Goal: Task Accomplishment & Management: Use online tool/utility

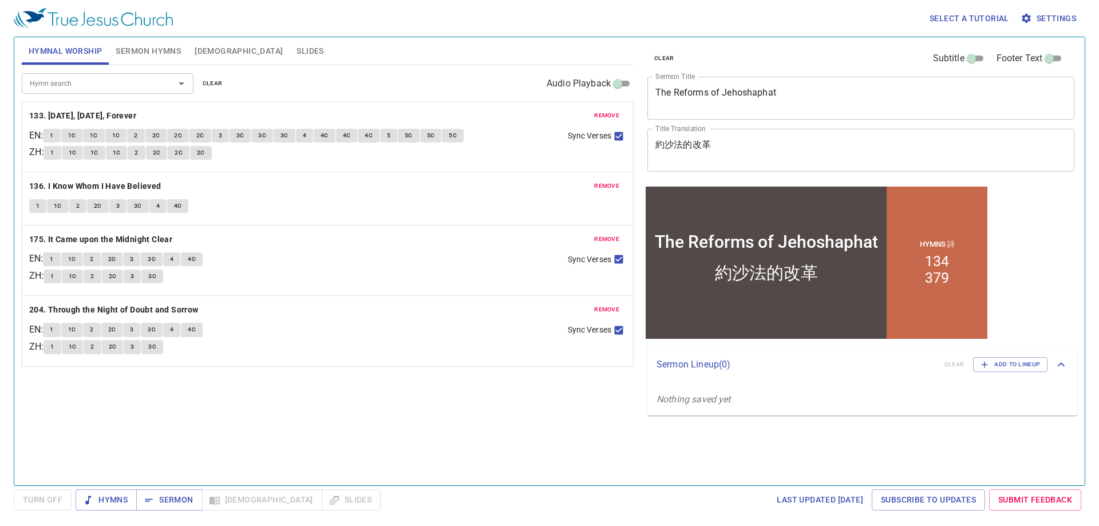
click at [216, 80] on span "clear" at bounding box center [213, 83] width 20 height 10
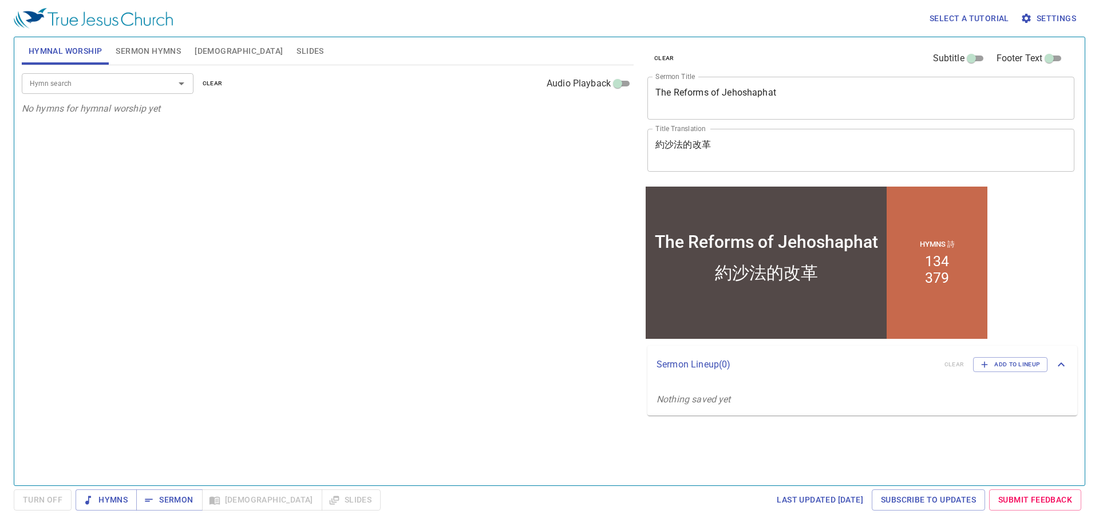
drag, startPoint x: 172, startPoint y: 55, endPoint x: 179, endPoint y: 61, distance: 8.9
click at [175, 58] on button "Sermon Hymns" at bounding box center [148, 50] width 79 height 27
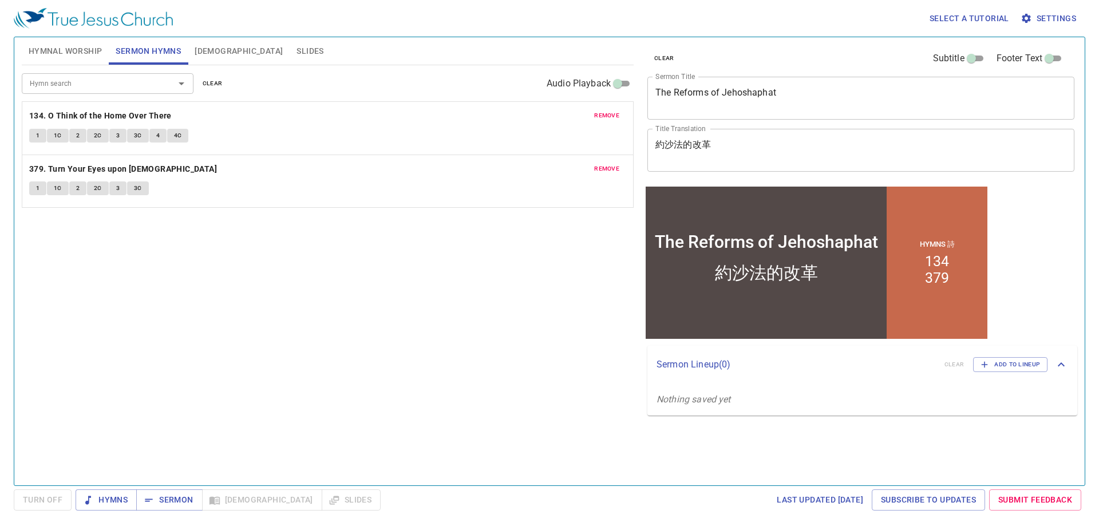
drag, startPoint x: 215, startPoint y: 88, endPoint x: 262, endPoint y: 88, distance: 46.9
click at [216, 88] on span "clear" at bounding box center [213, 83] width 20 height 10
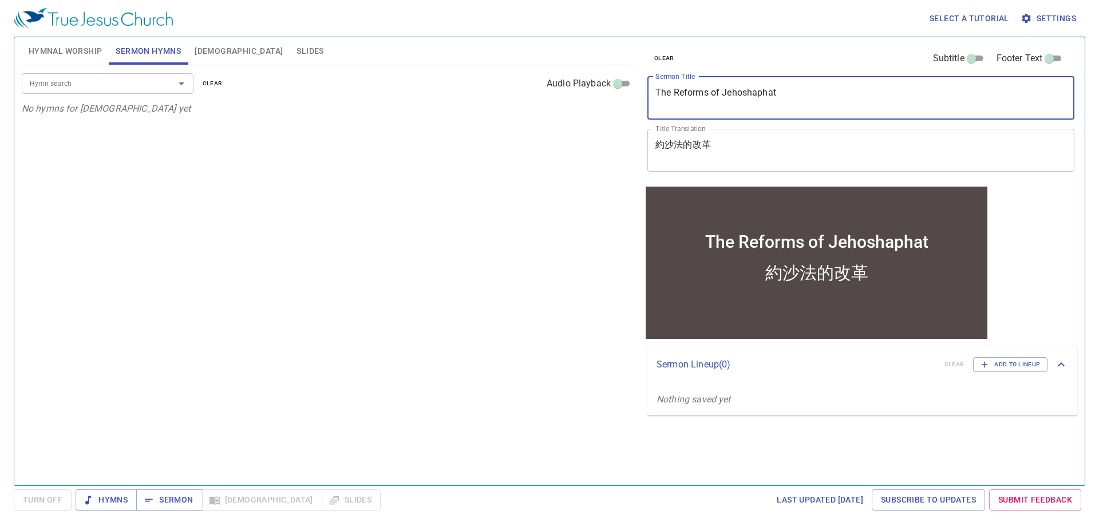
drag, startPoint x: 837, startPoint y: 90, endPoint x: 450, endPoint y: 120, distance: 388.2
click at [451, 120] on div "Hymnal Worship Sermon Hymns Bible Slides Hymn search Hymn search clear Audio Pl…" at bounding box center [549, 257] width 1065 height 448
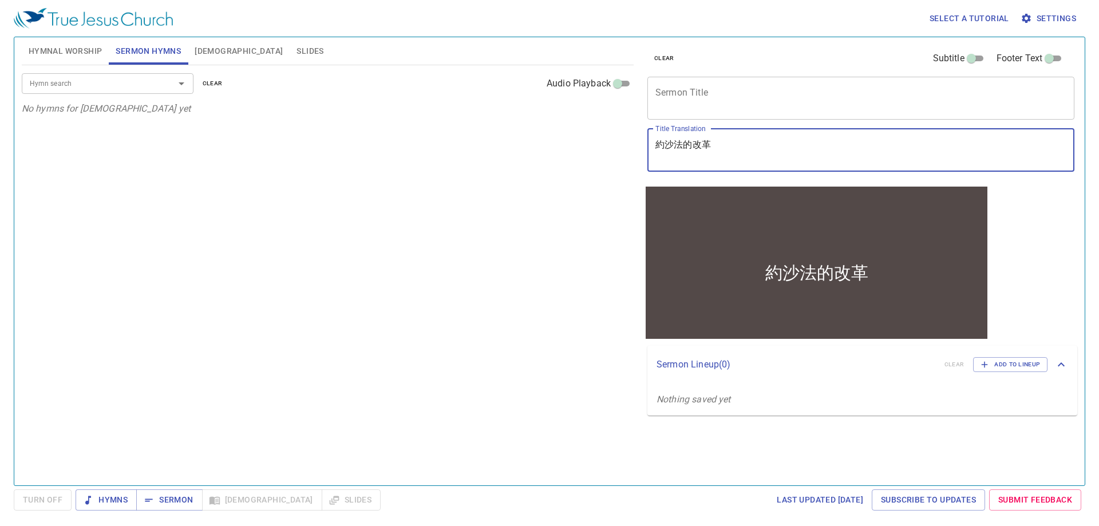
drag, startPoint x: 735, startPoint y: 147, endPoint x: 334, endPoint y: 185, distance: 402.0
click at [337, 190] on div "Hymnal Worship Sermon Hymns Bible Slides Hymn search Hymn search clear Audio Pl…" at bounding box center [549, 257] width 1065 height 448
click at [333, 198] on div "Hymn search Hymn search clear Audio Playback No hymns for sermon yet" at bounding box center [328, 270] width 612 height 411
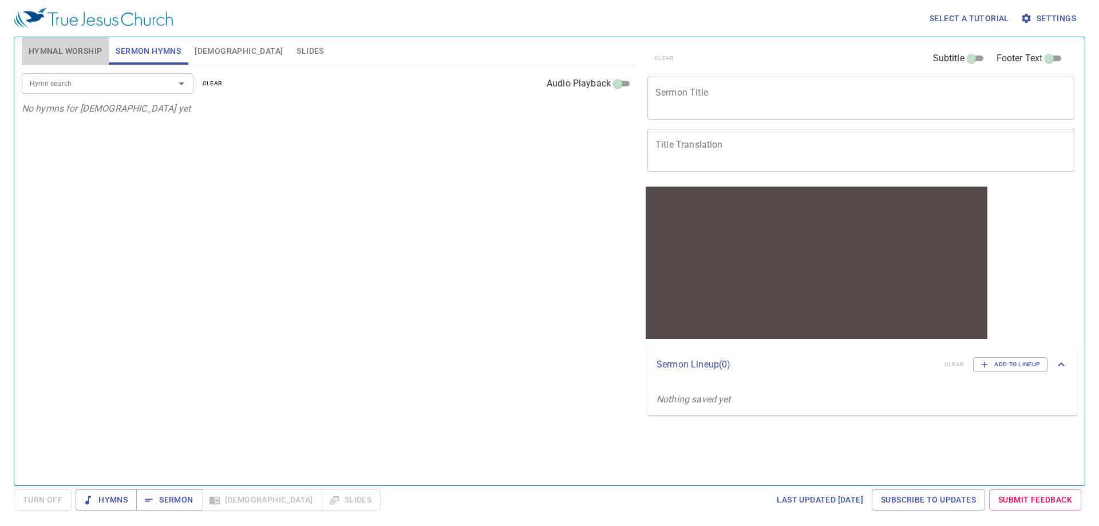
click at [79, 50] on span "Hymnal Worship" at bounding box center [66, 51] width 74 height 14
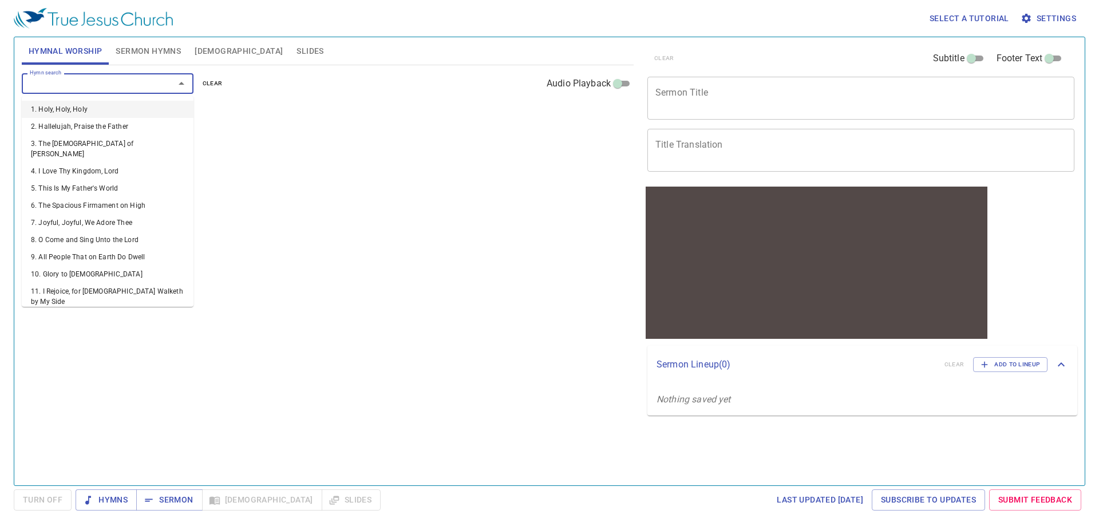
click at [120, 88] on input "Hymn search" at bounding box center [90, 83] width 131 height 13
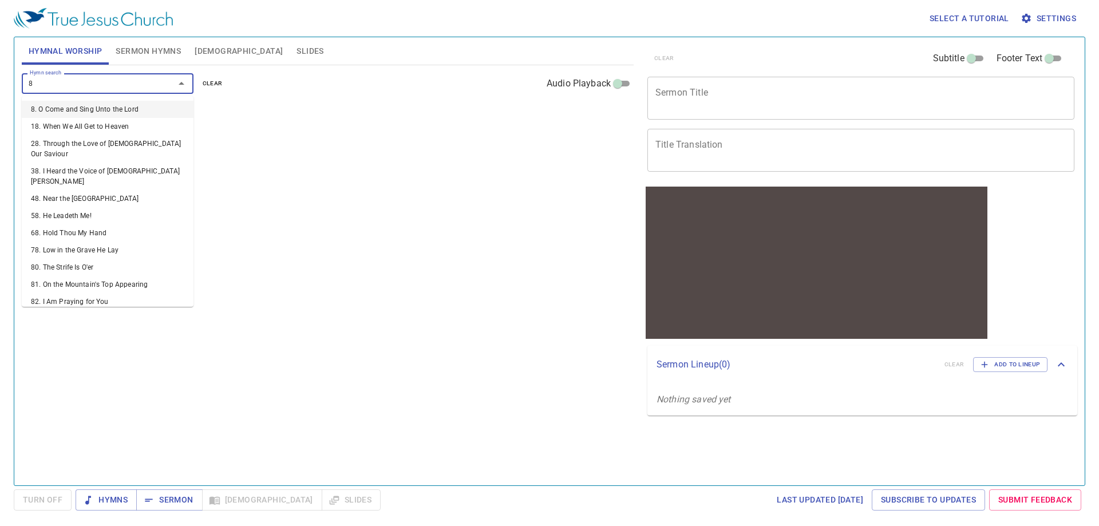
type input "85"
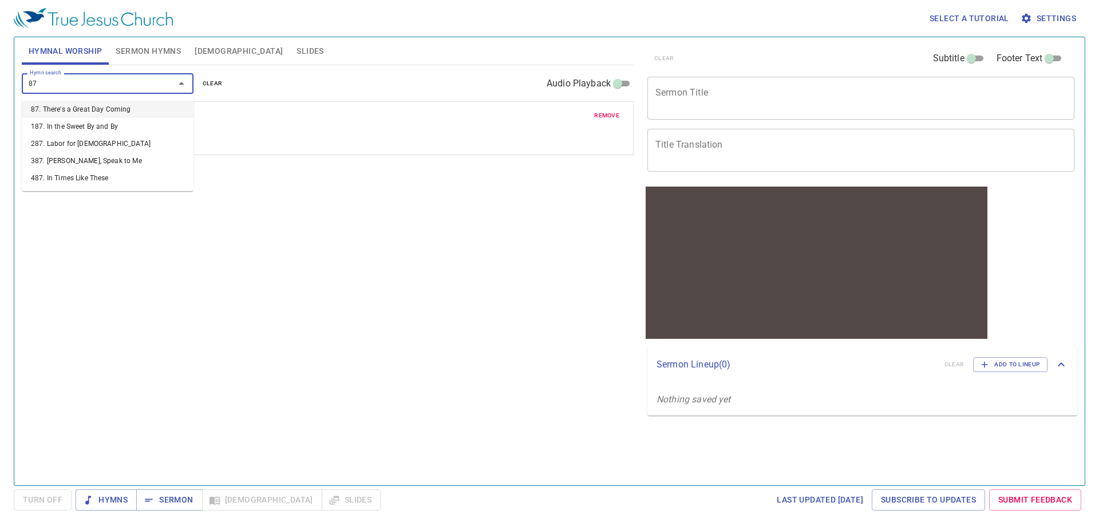
type input "8"
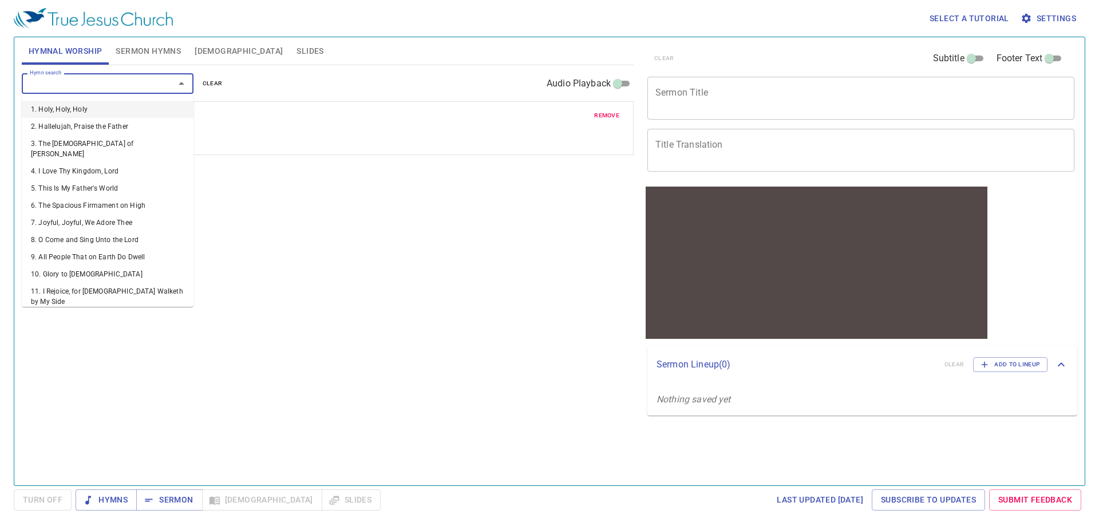
click at [488, 151] on div "remove 85. He's Coming Soon 1 1C 2 2C 3 3C 4 4C" at bounding box center [328, 128] width 612 height 54
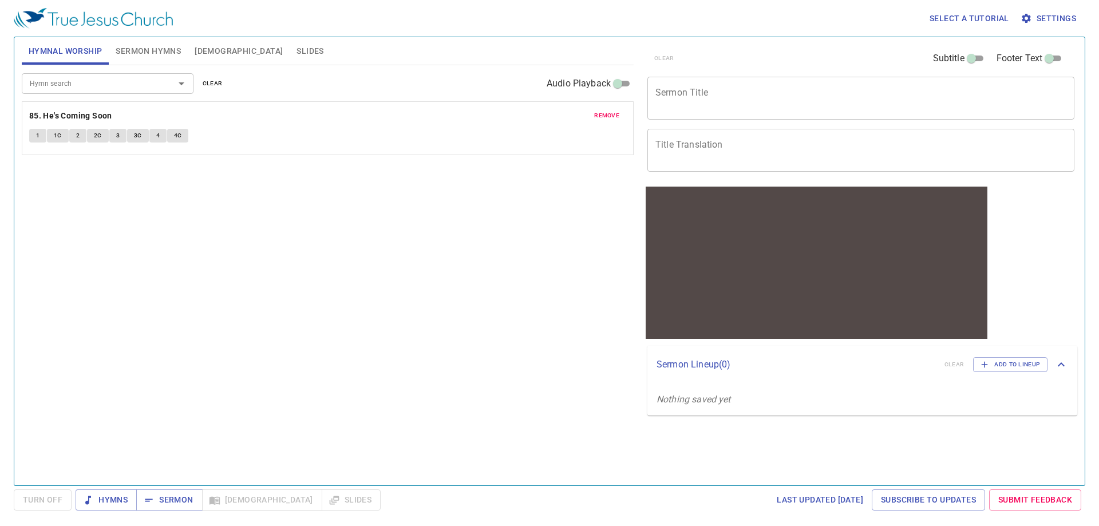
click at [595, 108] on div "remove 85. He's Coming Soon 1 1C 2 2C 3 3C 4 4C" at bounding box center [327, 128] width 611 height 53
click at [599, 115] on span "remove" at bounding box center [606, 115] width 25 height 10
click at [125, 88] on input "Hymn search" at bounding box center [90, 83] width 131 height 13
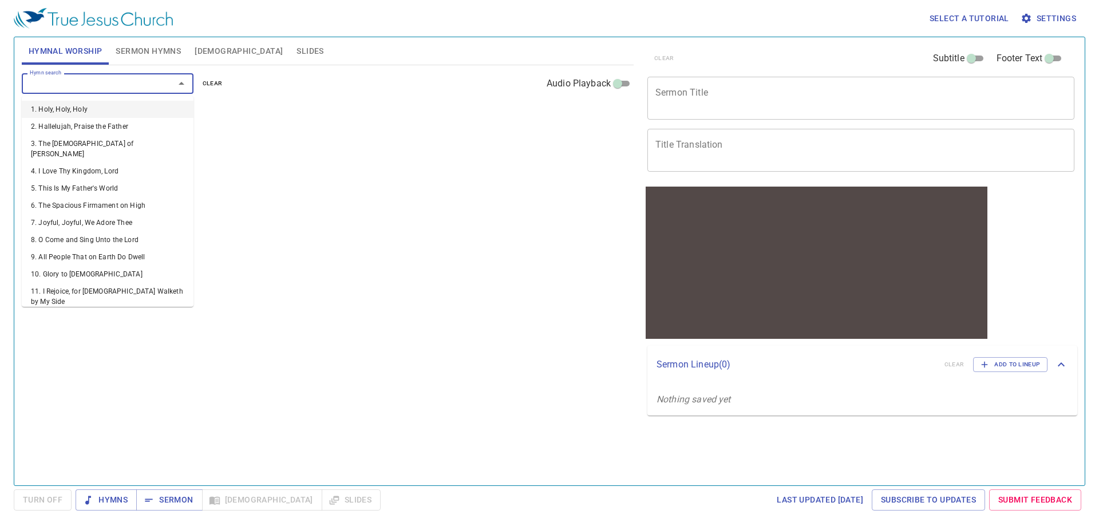
type input "1"
type input "277"
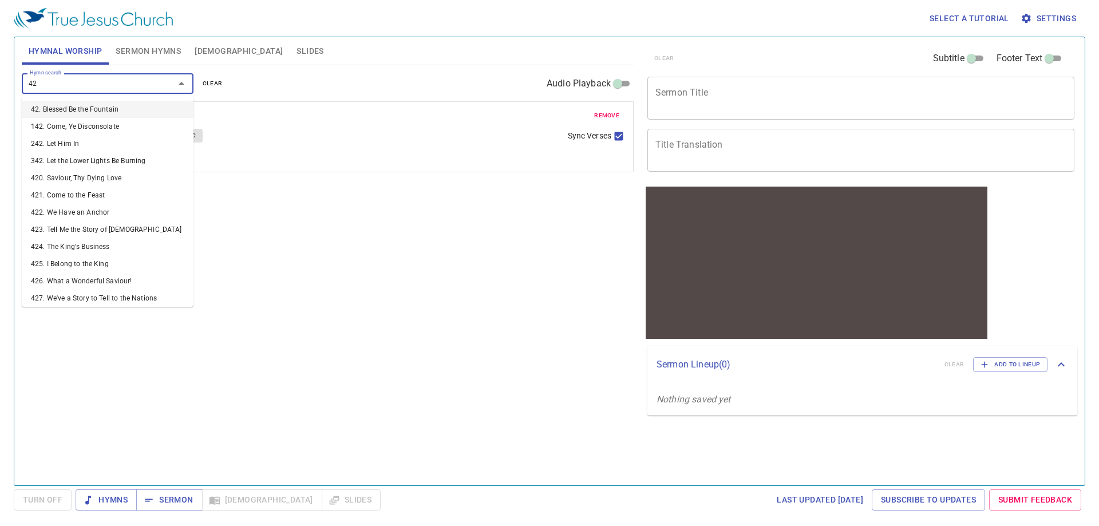
type input "424"
type input "427"
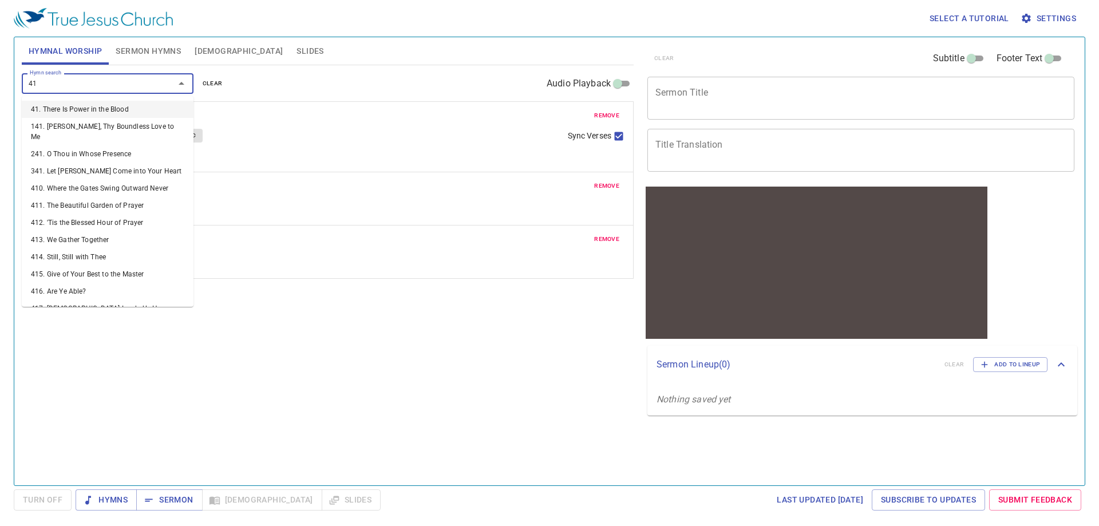
type input "416"
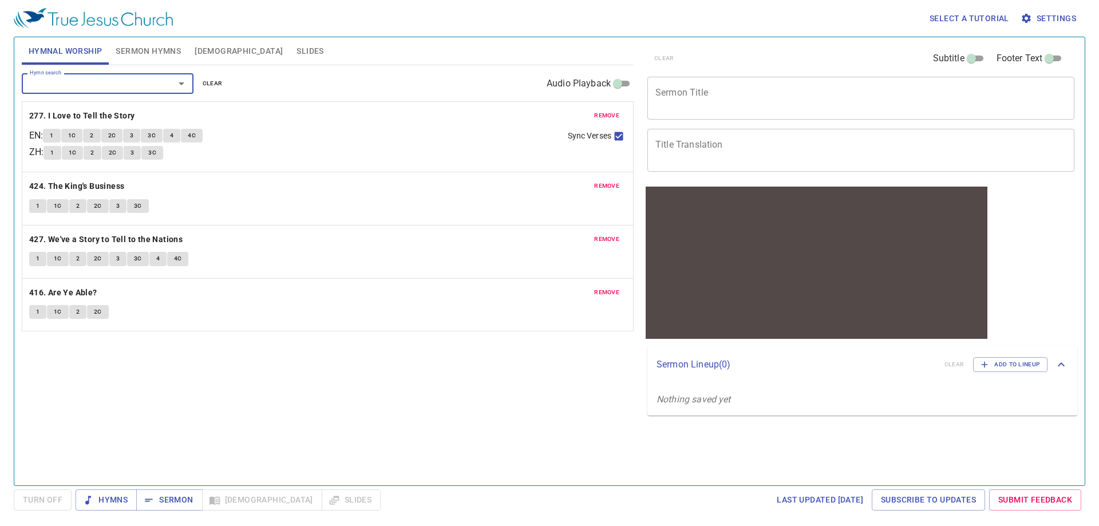
click at [732, 94] on textarea "Sermon Title" at bounding box center [861, 98] width 411 height 22
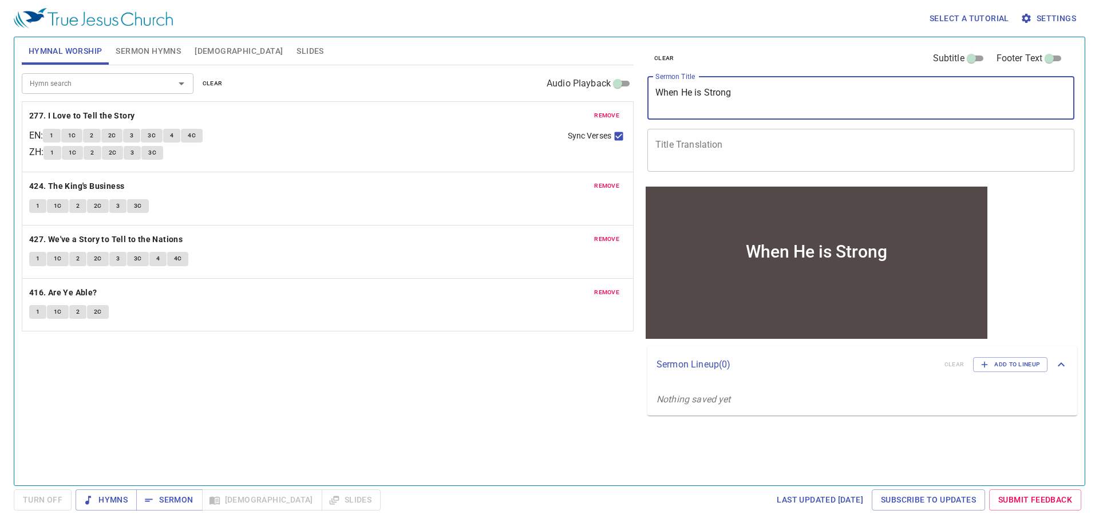
type textarea "When He is Strong,"
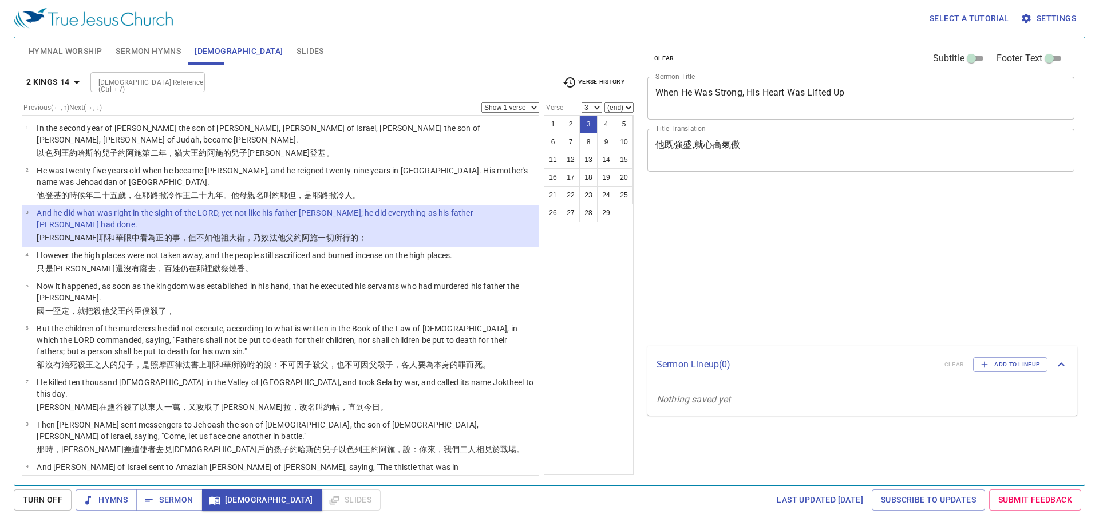
select select "3"
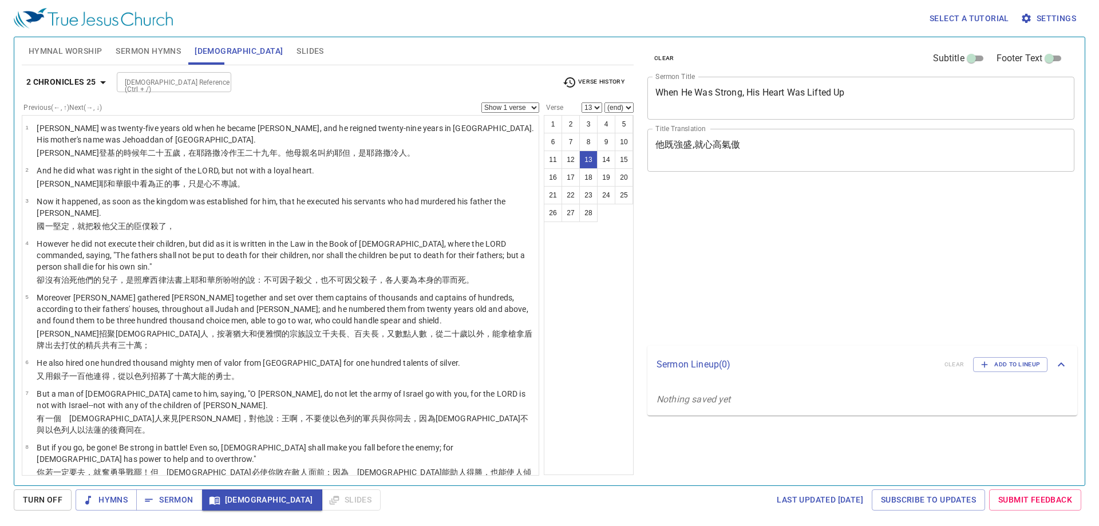
select select "13"
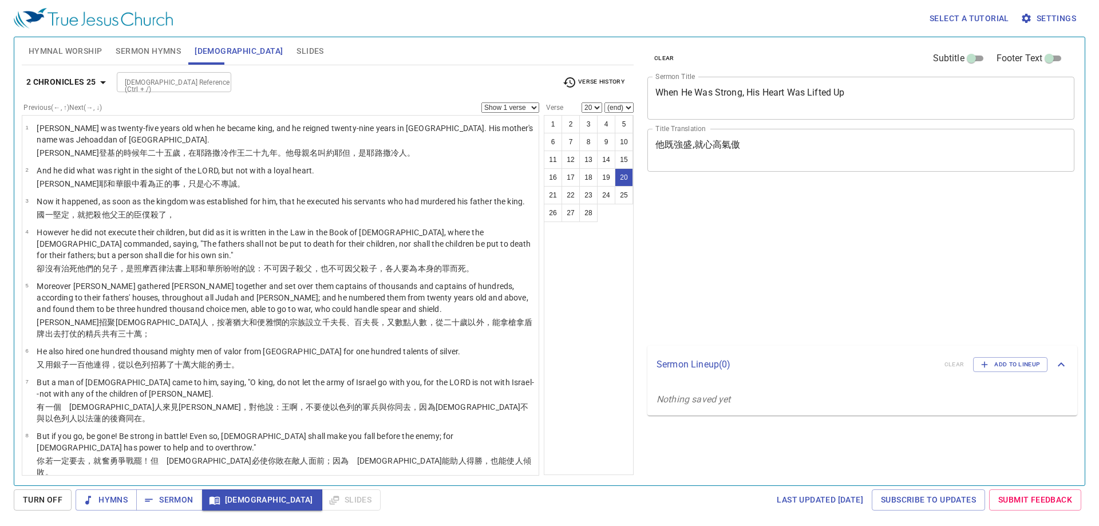
select select "20"
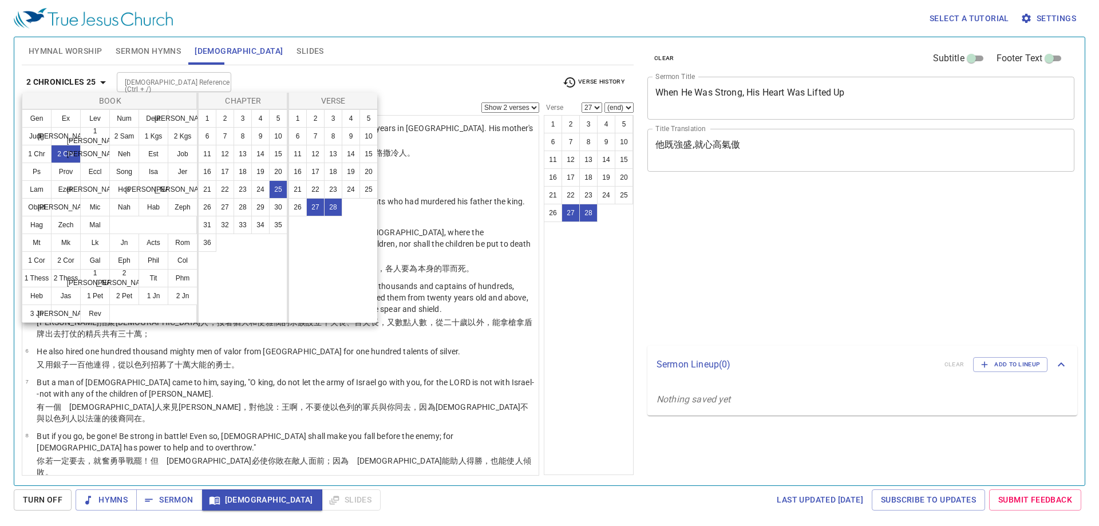
select select "2"
select select "27"
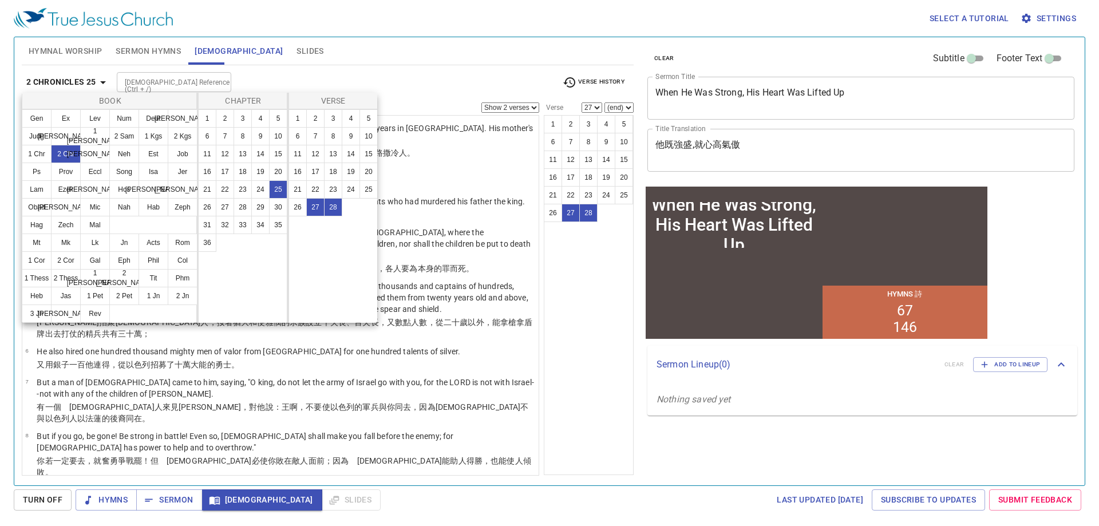
scroll to position [824, 0]
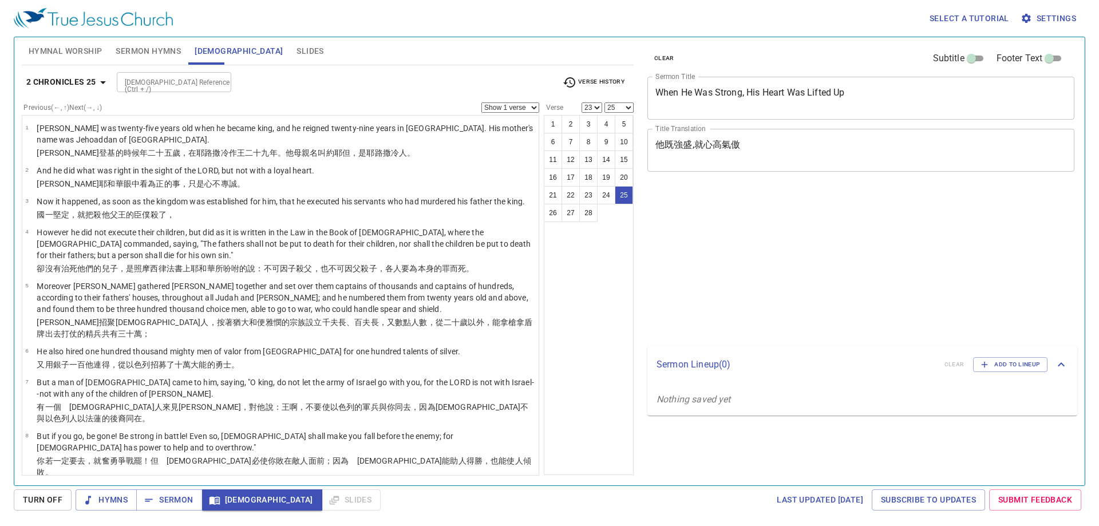
select select "23"
select select "25"
select select "23"
select select "25"
select select "23"
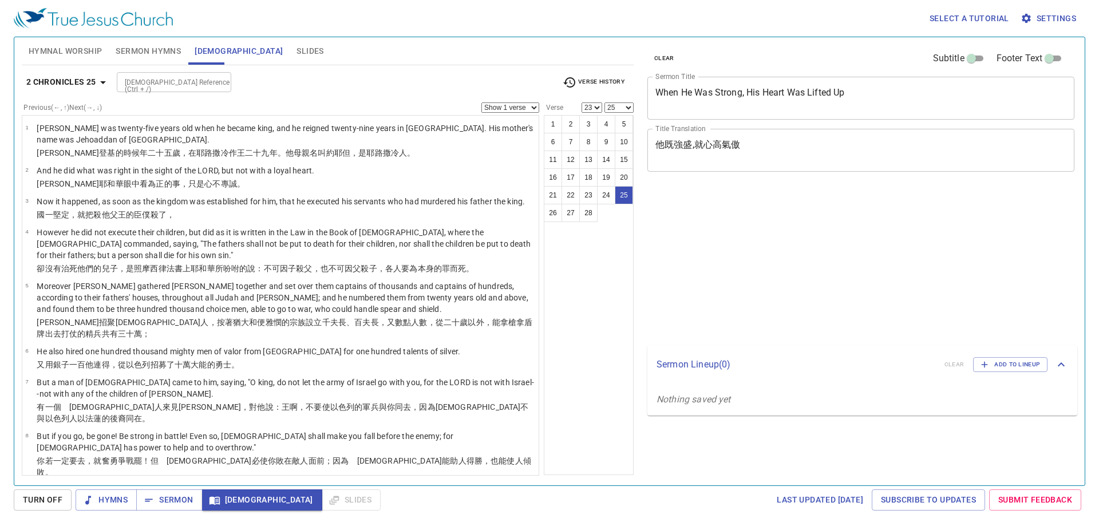
select select "25"
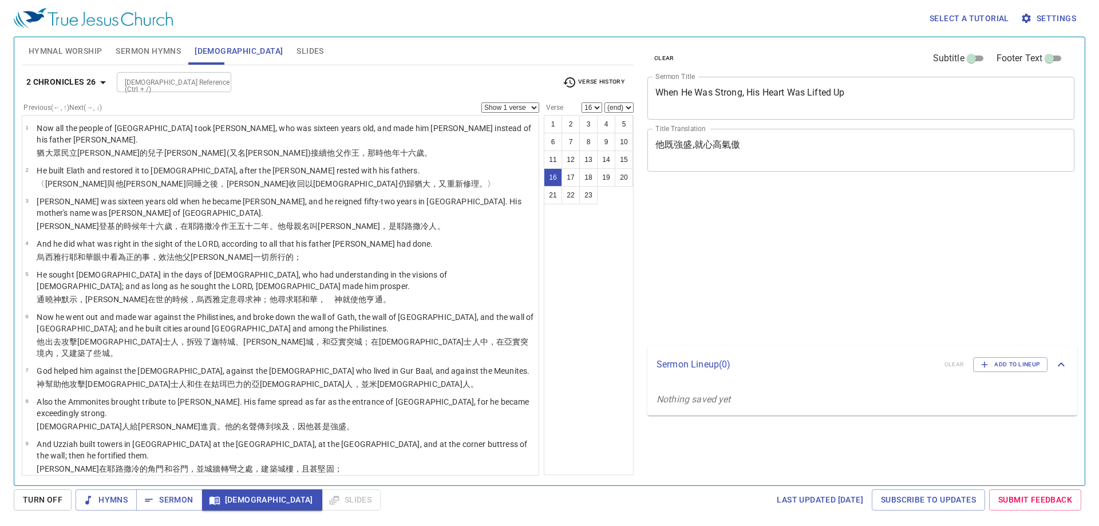
select select "16"
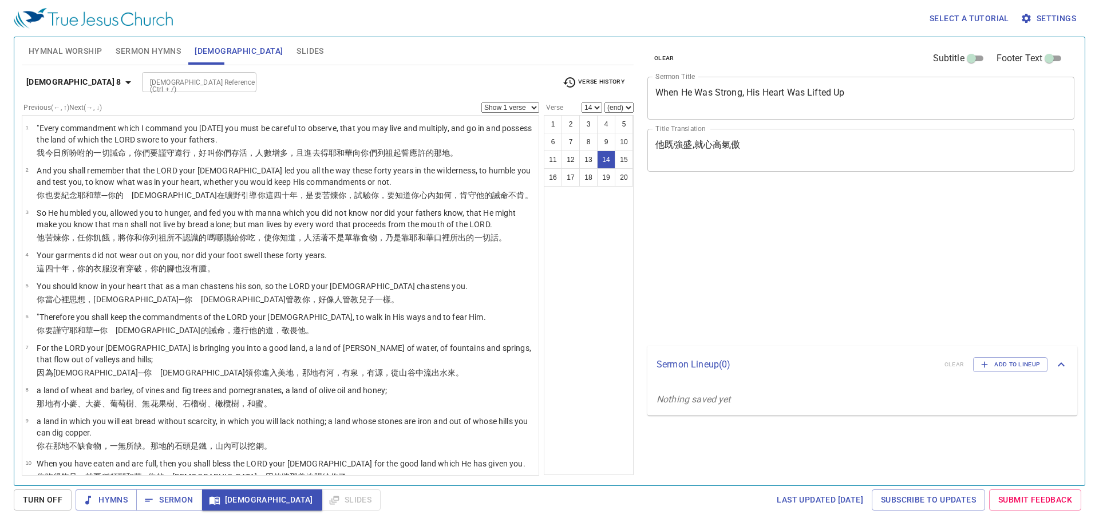
select select "14"
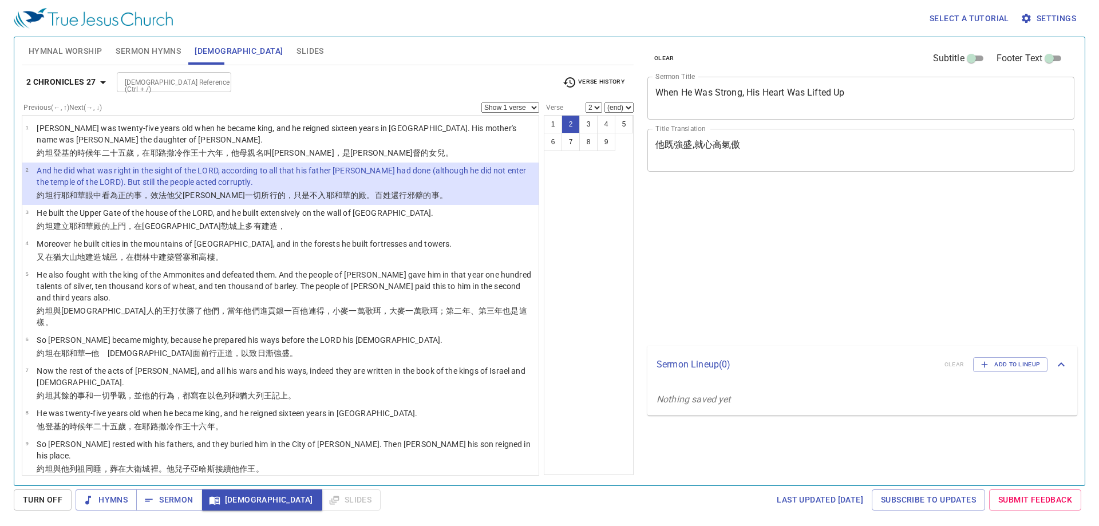
select select "2"
